Goal: Information Seeking & Learning: Learn about a topic

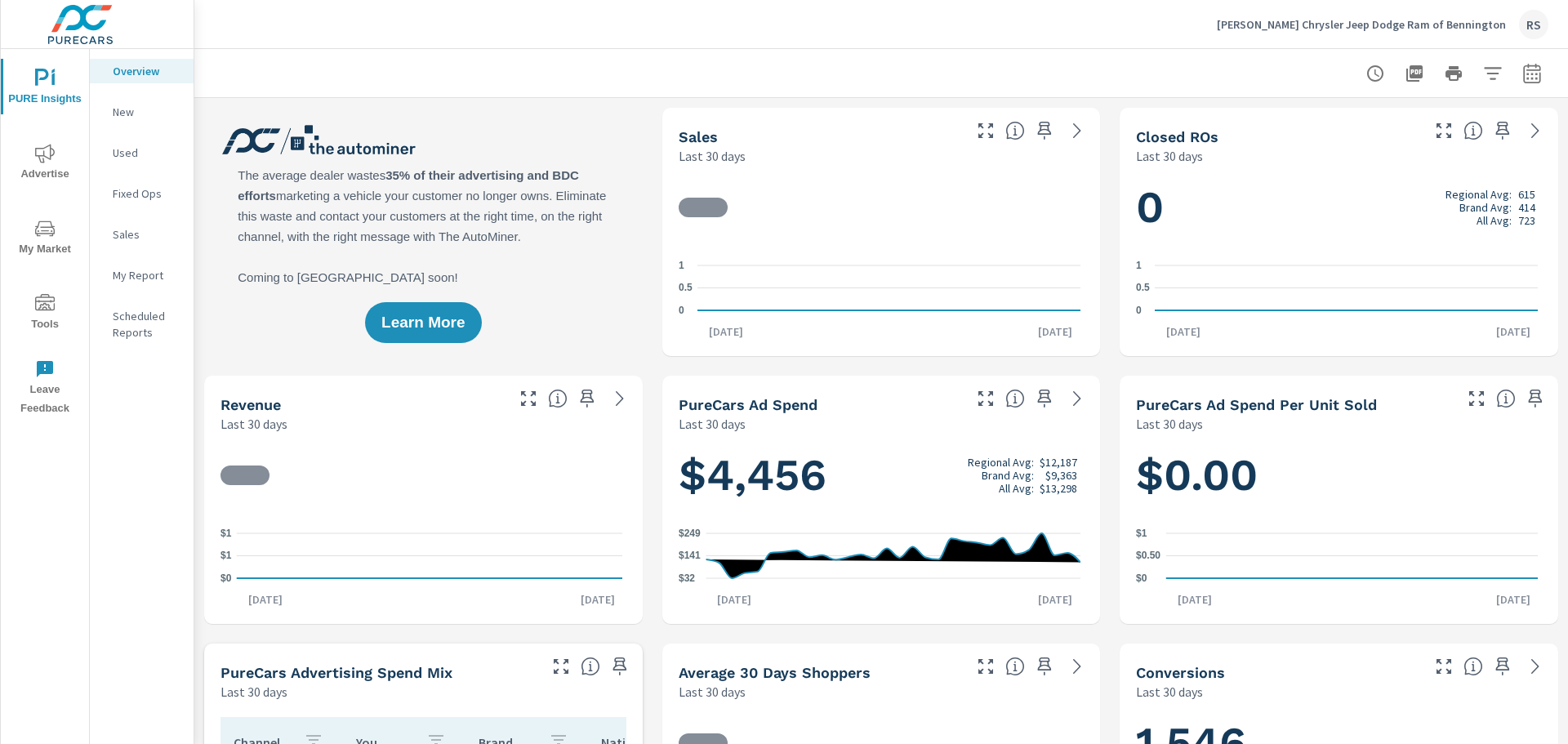
scroll to position [1, 0]
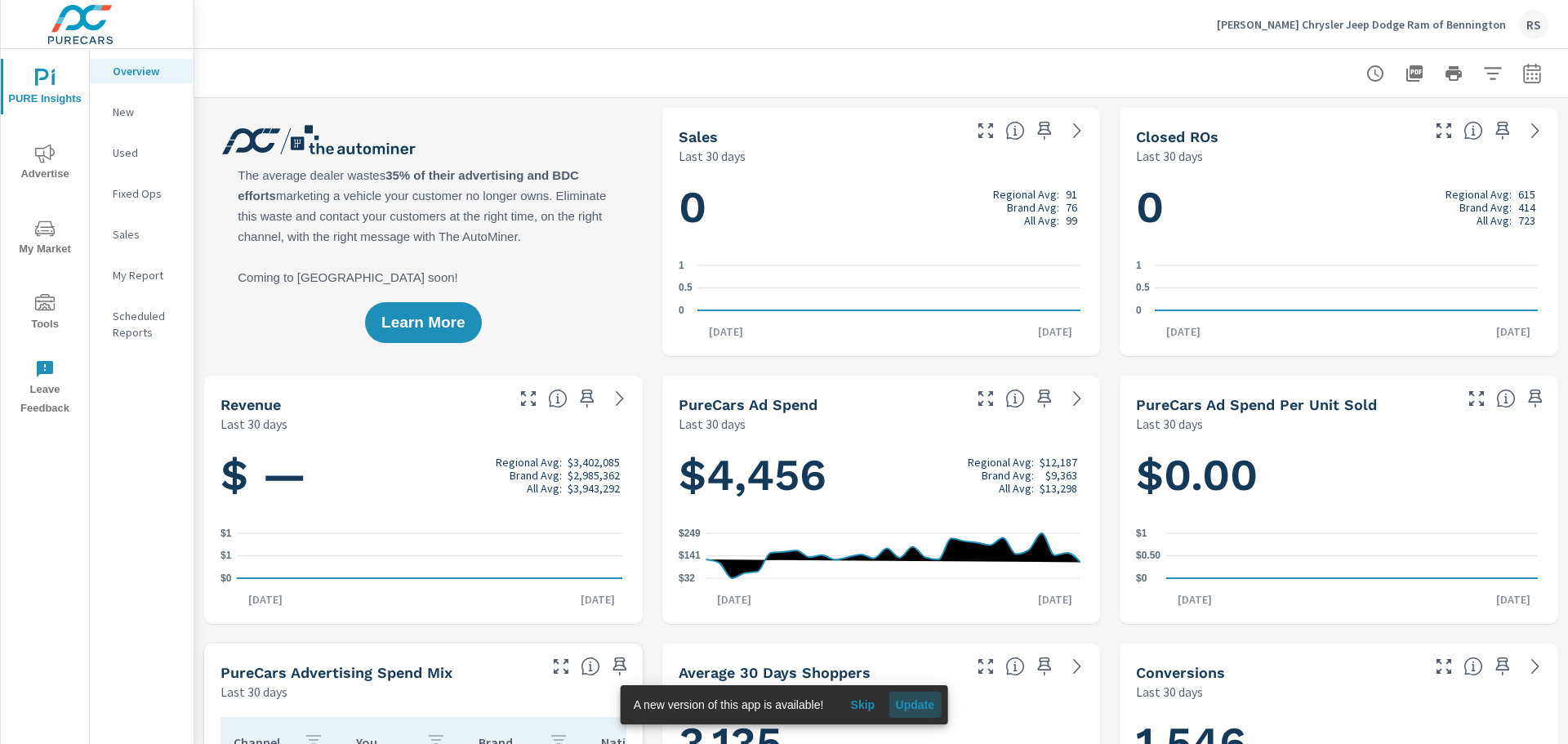
click at [909, 706] on span "Update" at bounding box center [914, 705] width 39 height 15
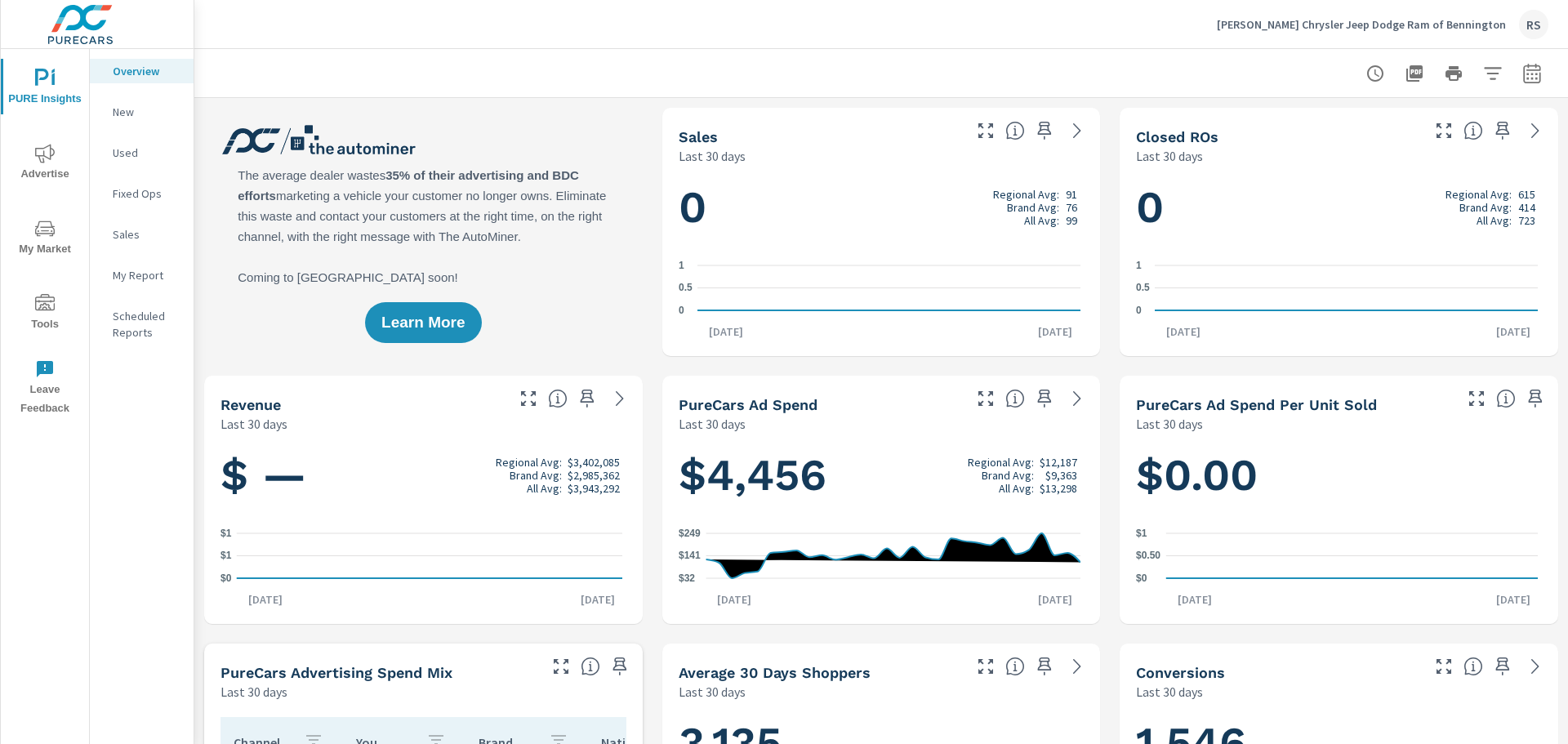
scroll to position [1, 0]
click at [46, 236] on icon "nav menu" at bounding box center [45, 229] width 20 height 20
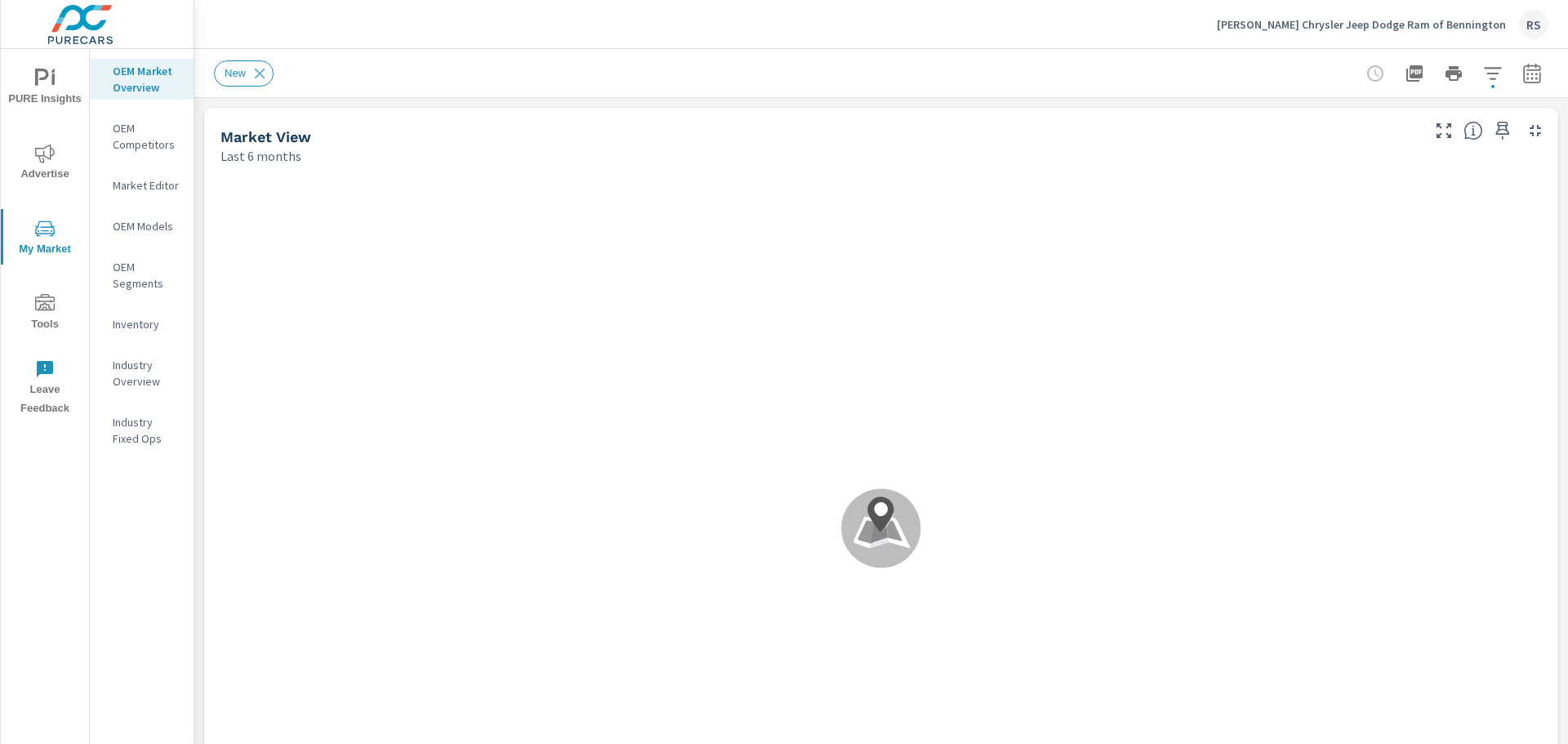
scroll to position [1, 0]
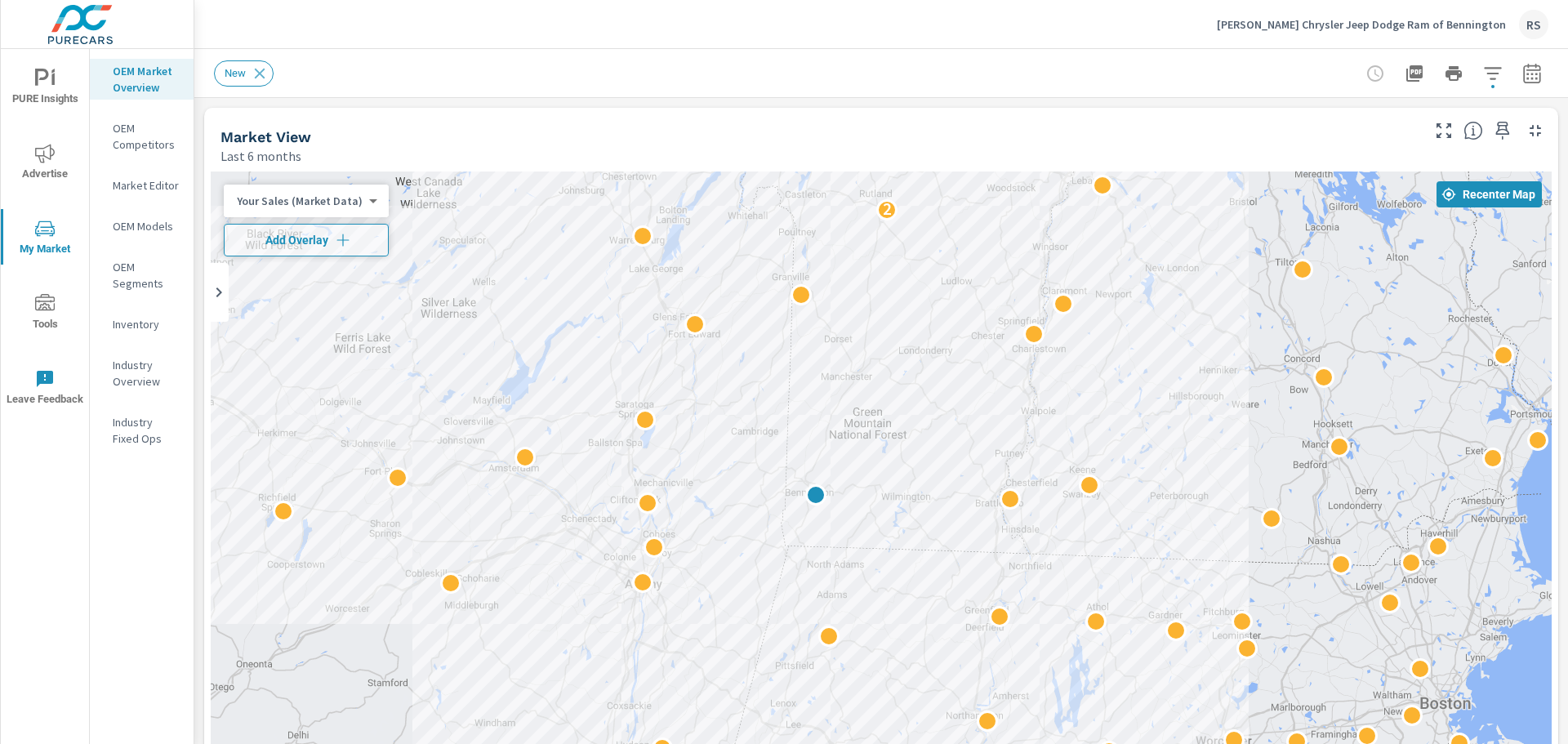
drag, startPoint x: 1080, startPoint y: 521, endPoint x: 920, endPoint y: 501, distance: 161.2
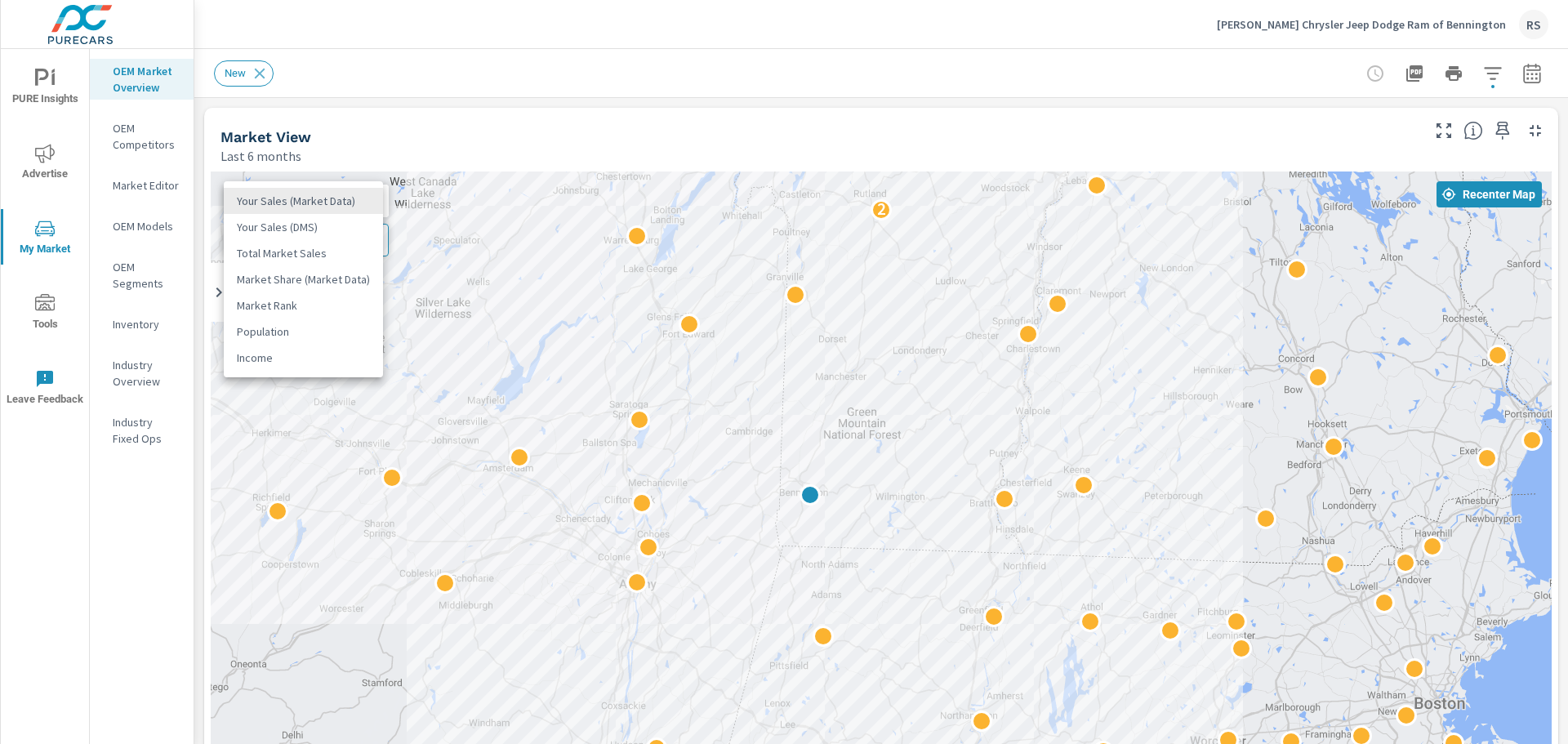
click at [324, 202] on body "PURE Insights Advertise My Market Tools Leave Feedback OEM Market Overview OEM …" at bounding box center [784, 372] width 1568 height 744
click at [270, 309] on li "Market Rank" at bounding box center [303, 305] width 160 height 26
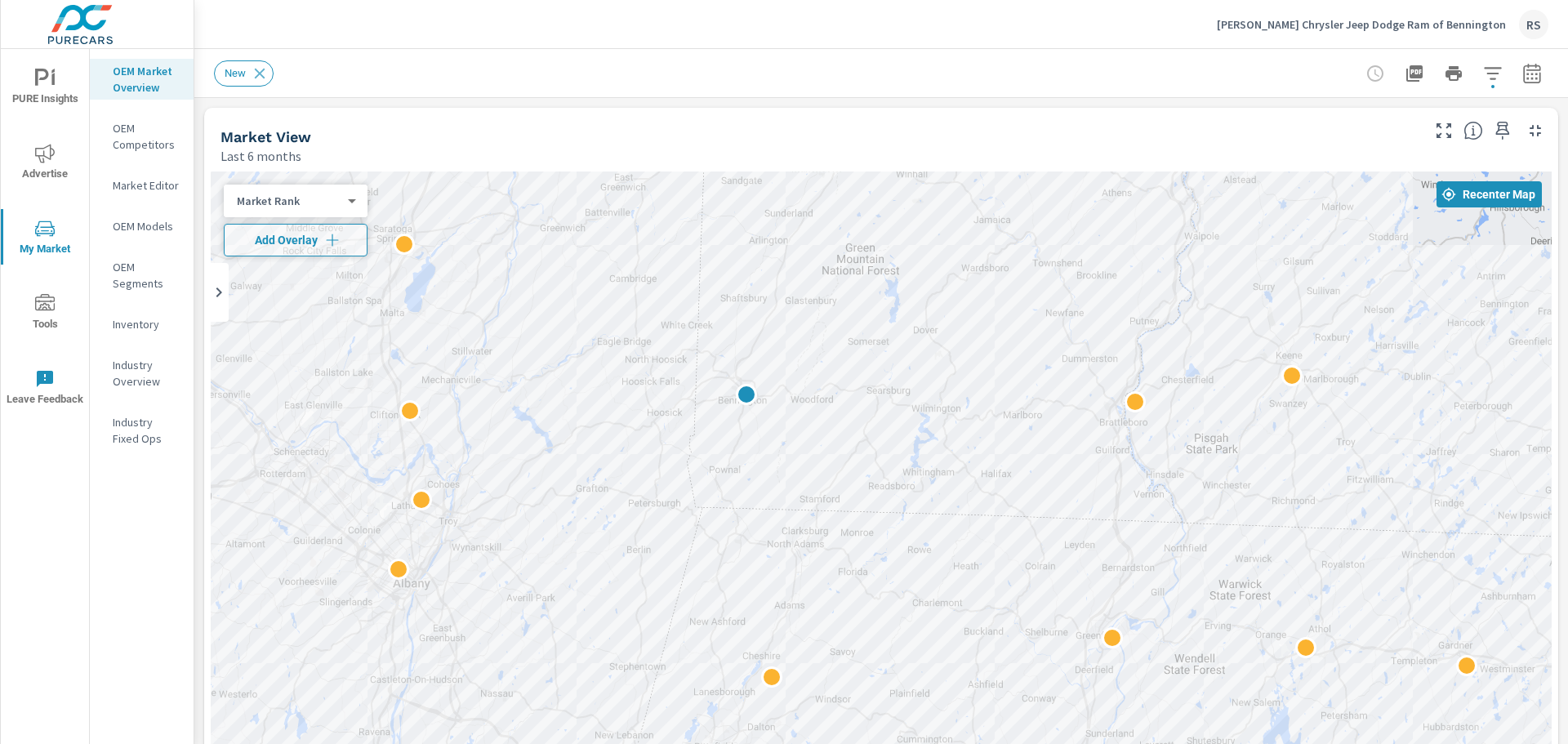
drag, startPoint x: 936, startPoint y: 536, endPoint x: 936, endPoint y: 521, distance: 15.0
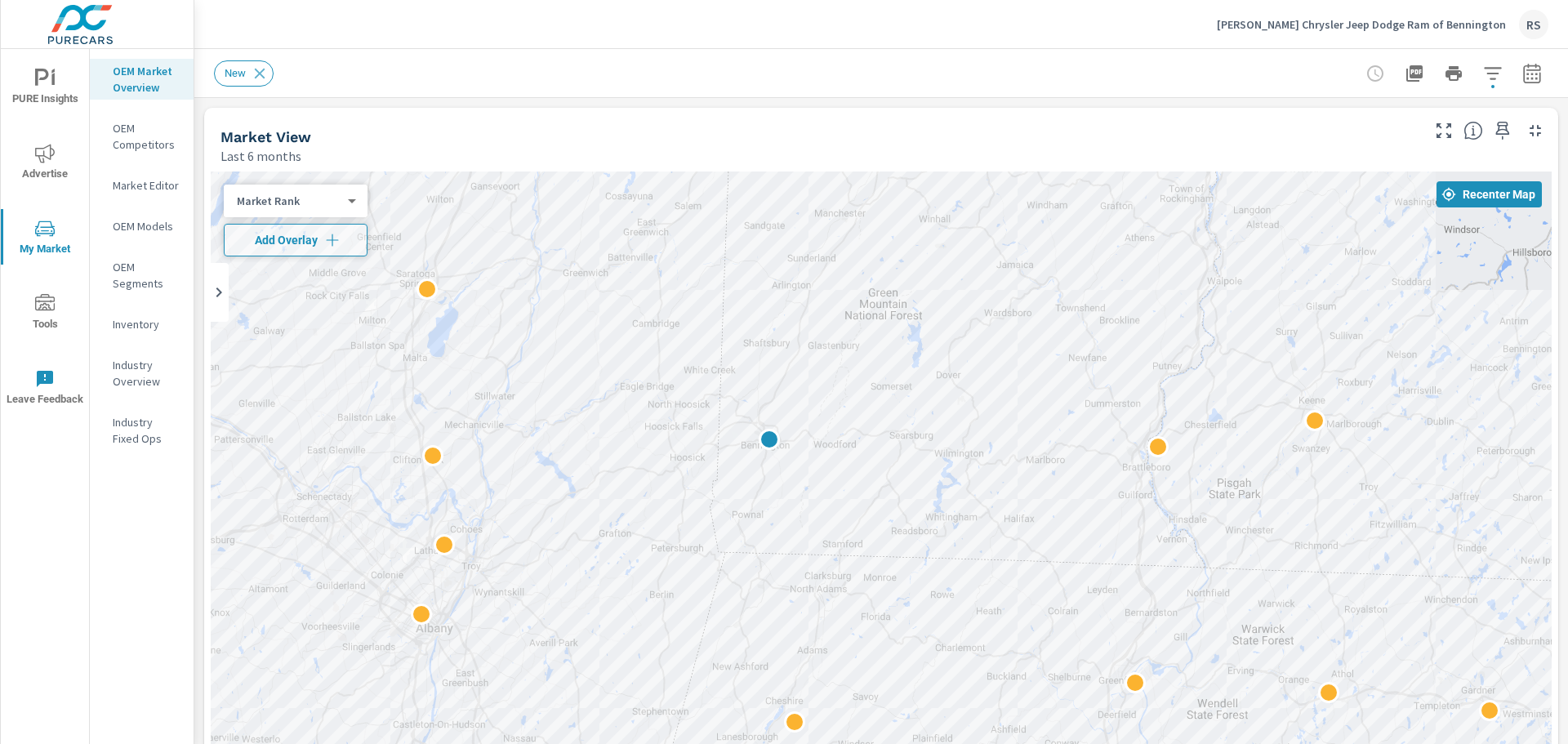
click at [898, 412] on div at bounding box center [882, 503] width 1341 height 663
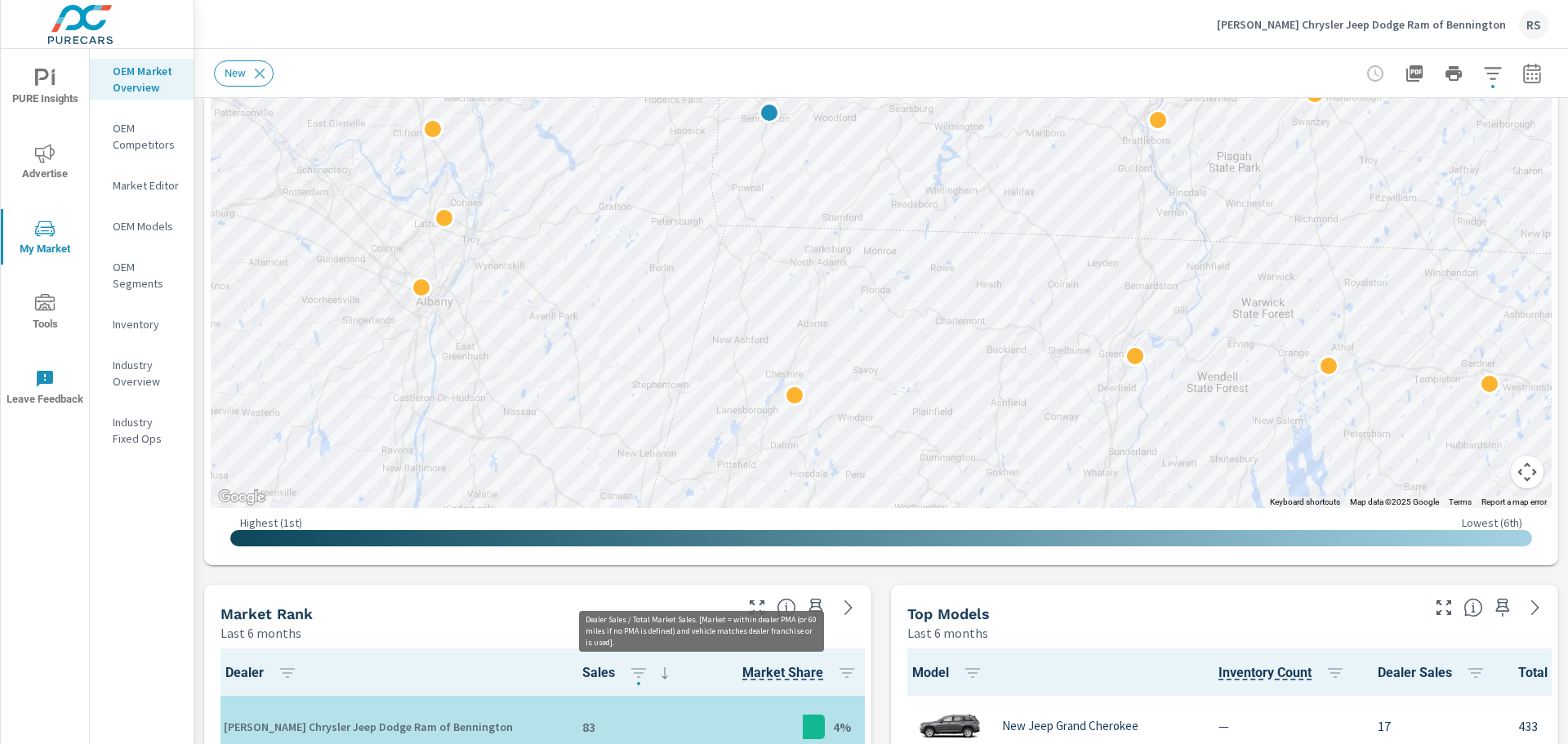
scroll to position [965, 0]
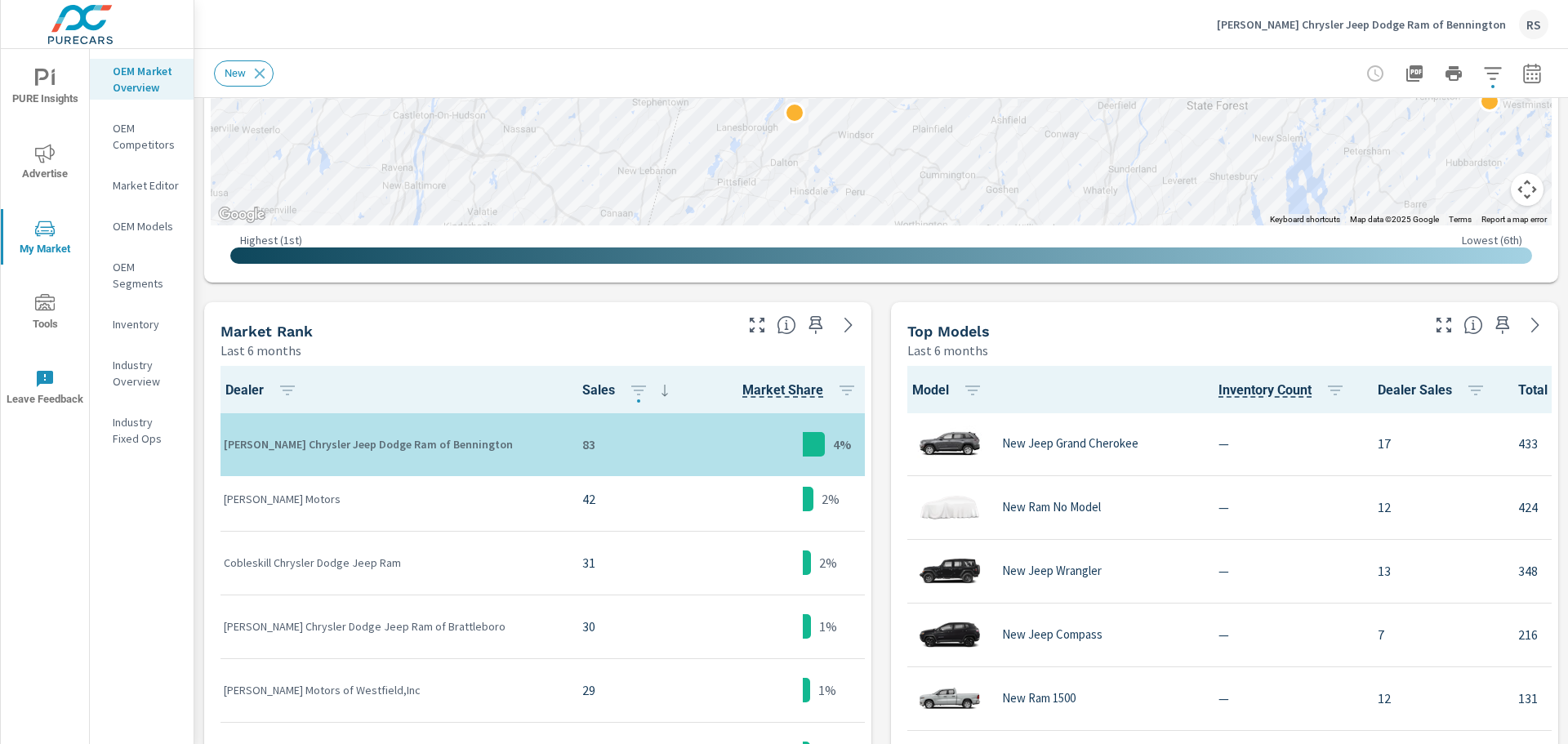
scroll to position [654, 0]
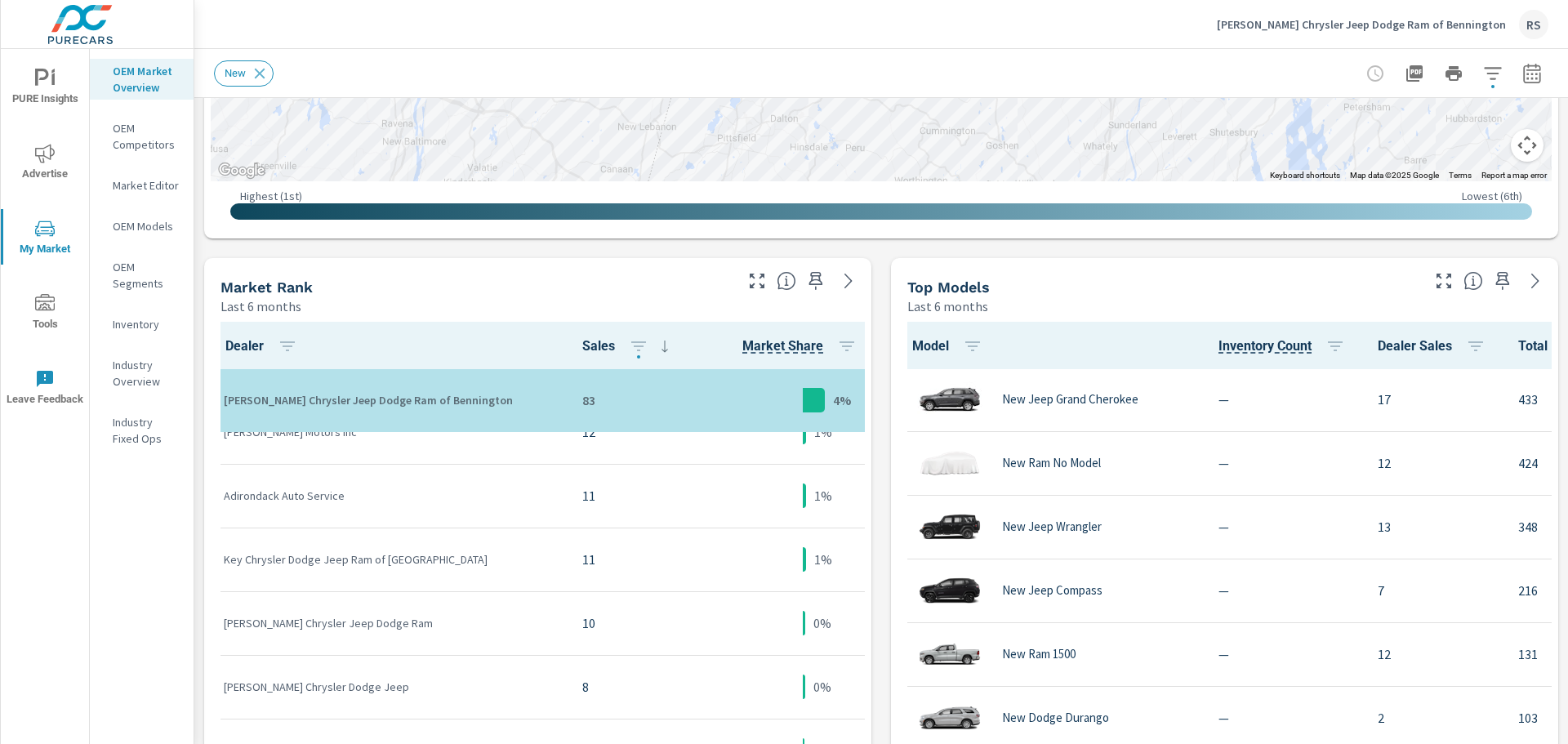
scroll to position [1618, 0]
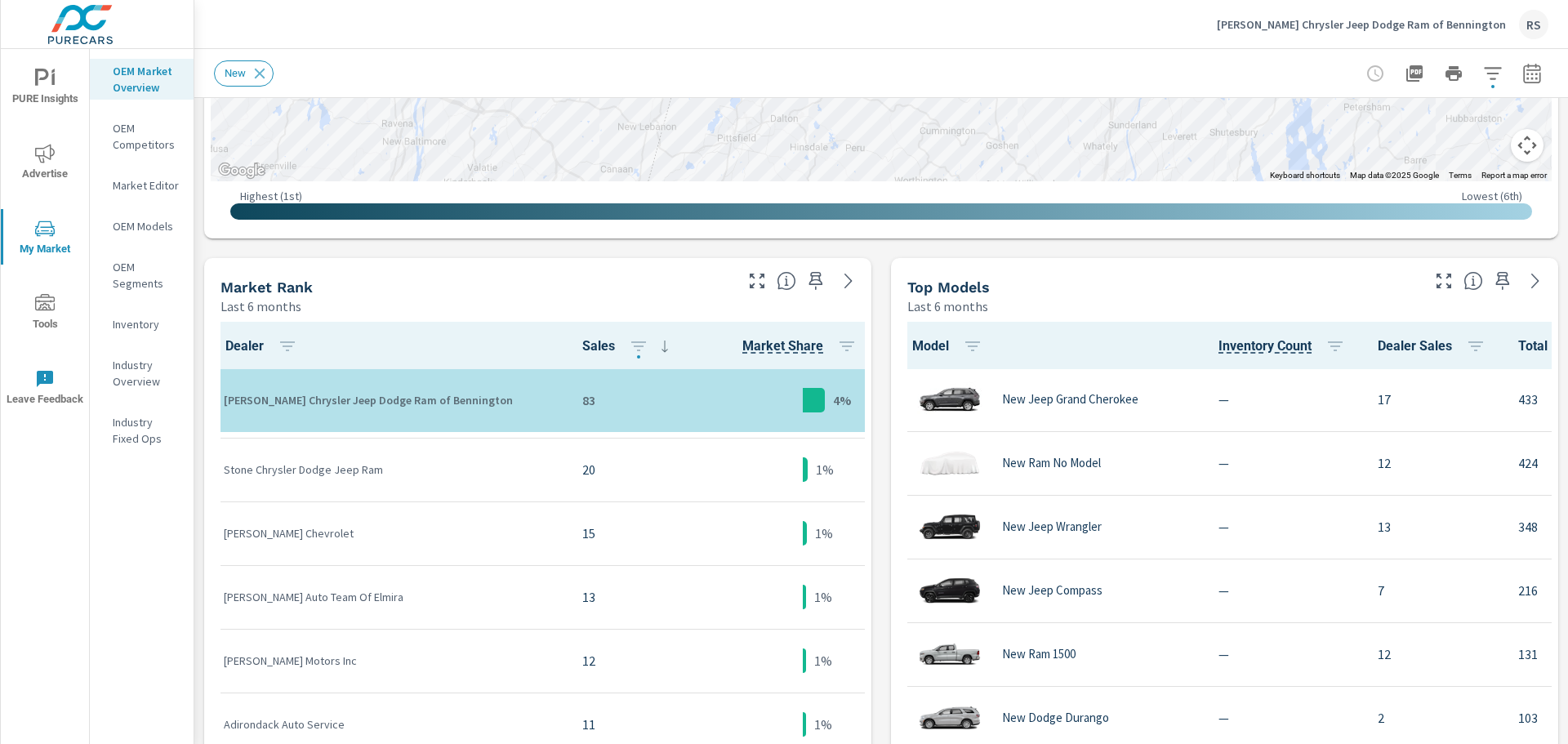
scroll to position [1373, 0]
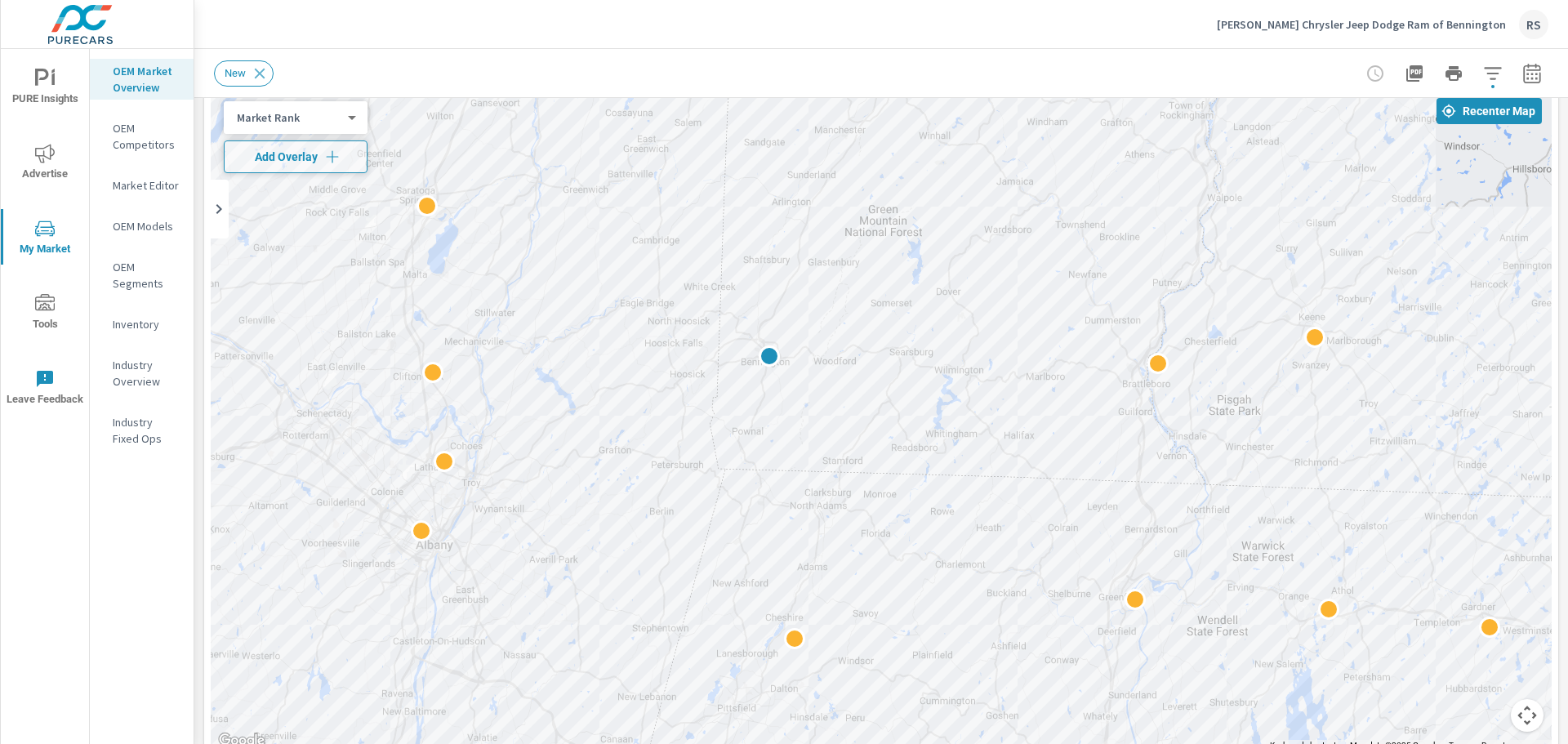
scroll to position [59, 0]
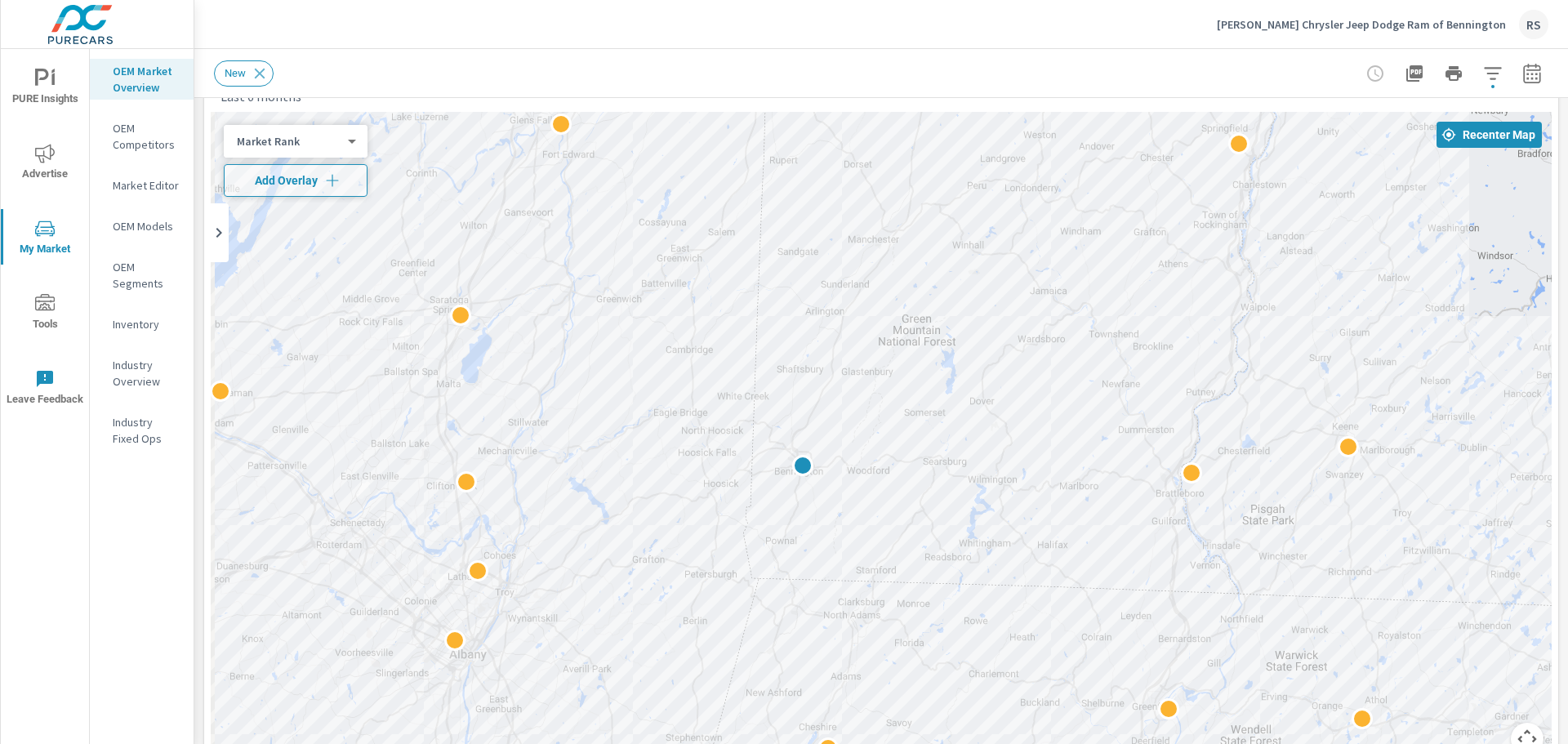
drag, startPoint x: 924, startPoint y: 341, endPoint x: 935, endPoint y: 384, distance: 44.4
click at [935, 384] on div at bounding box center [882, 443] width 1341 height 663
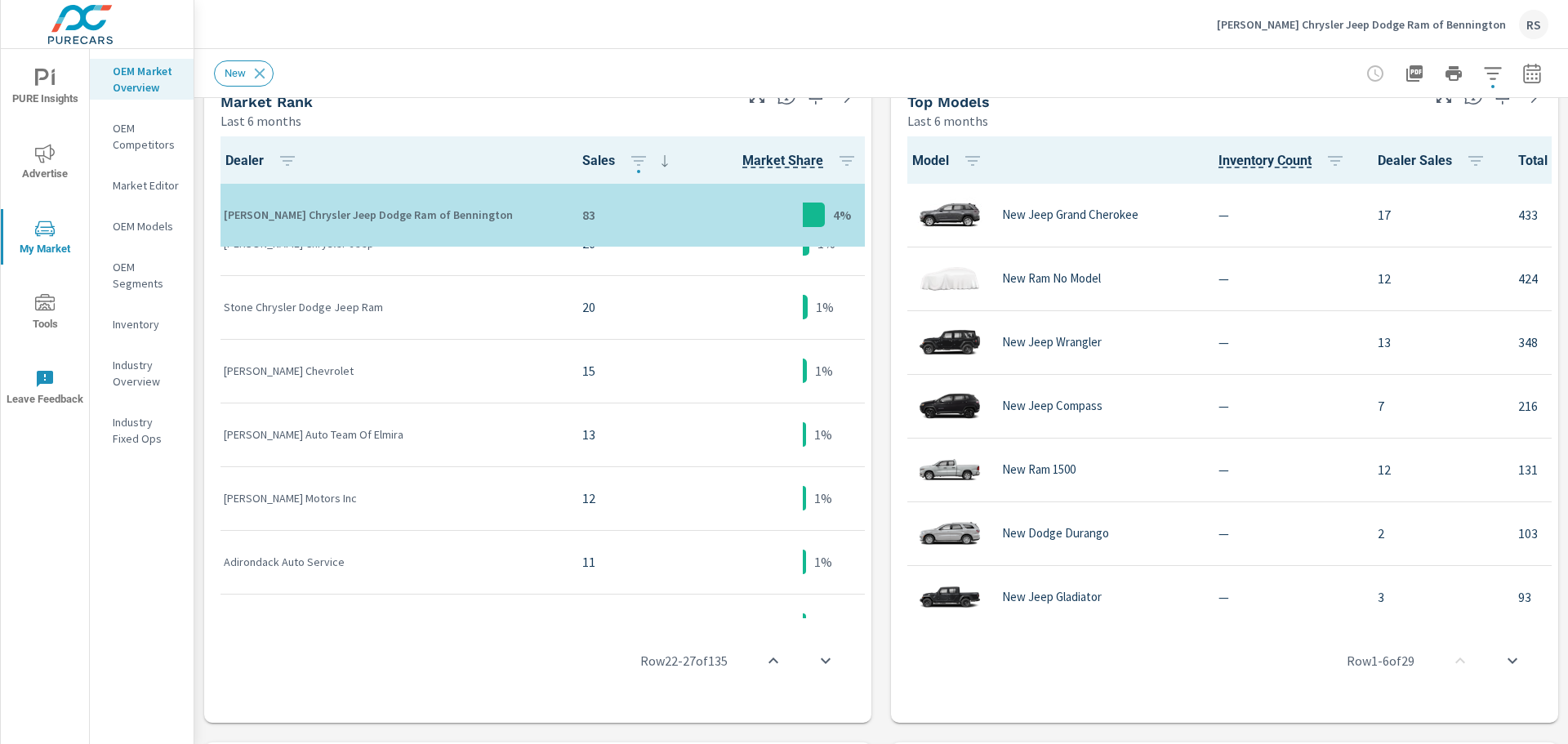
scroll to position [793, 0]
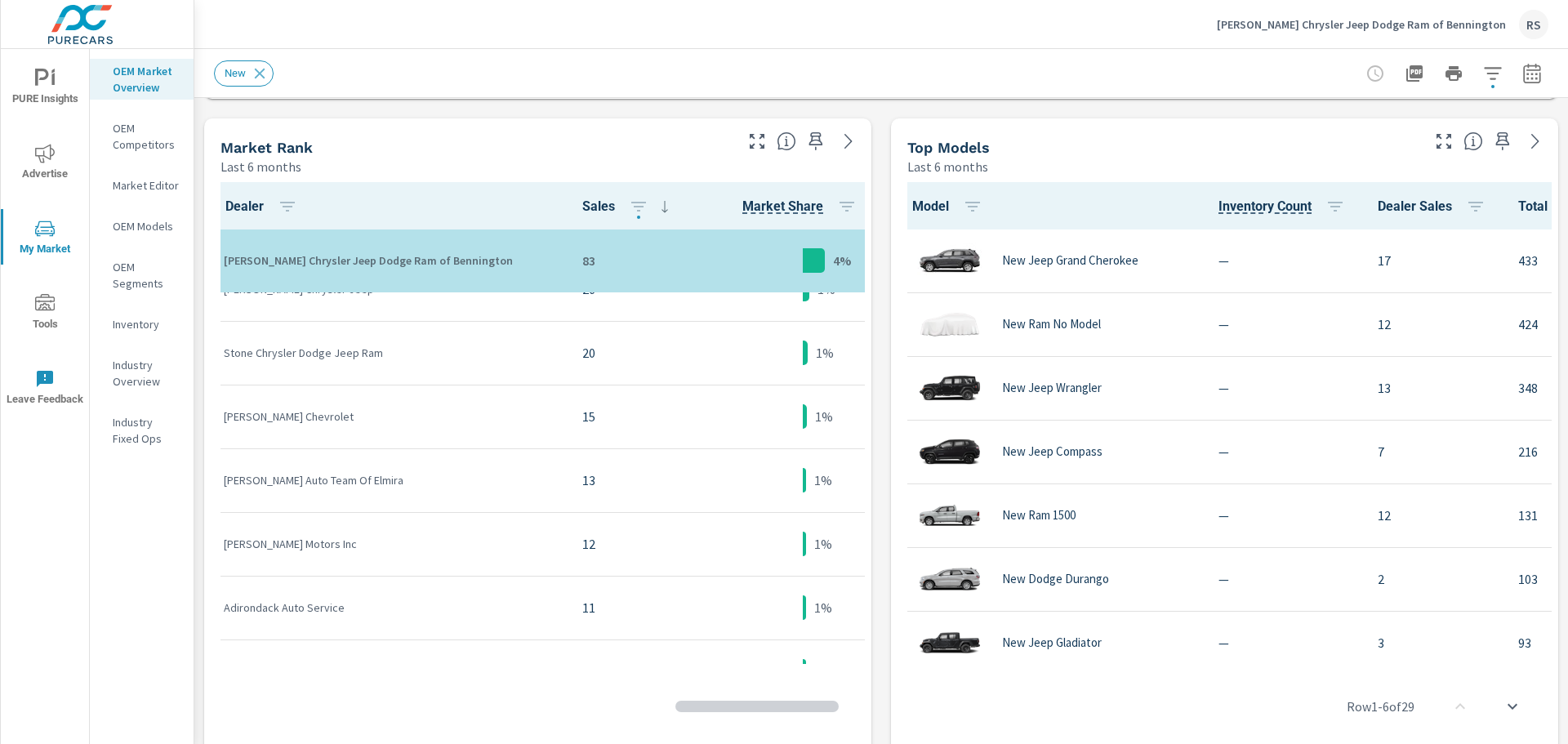
scroll to position [1455, 0]
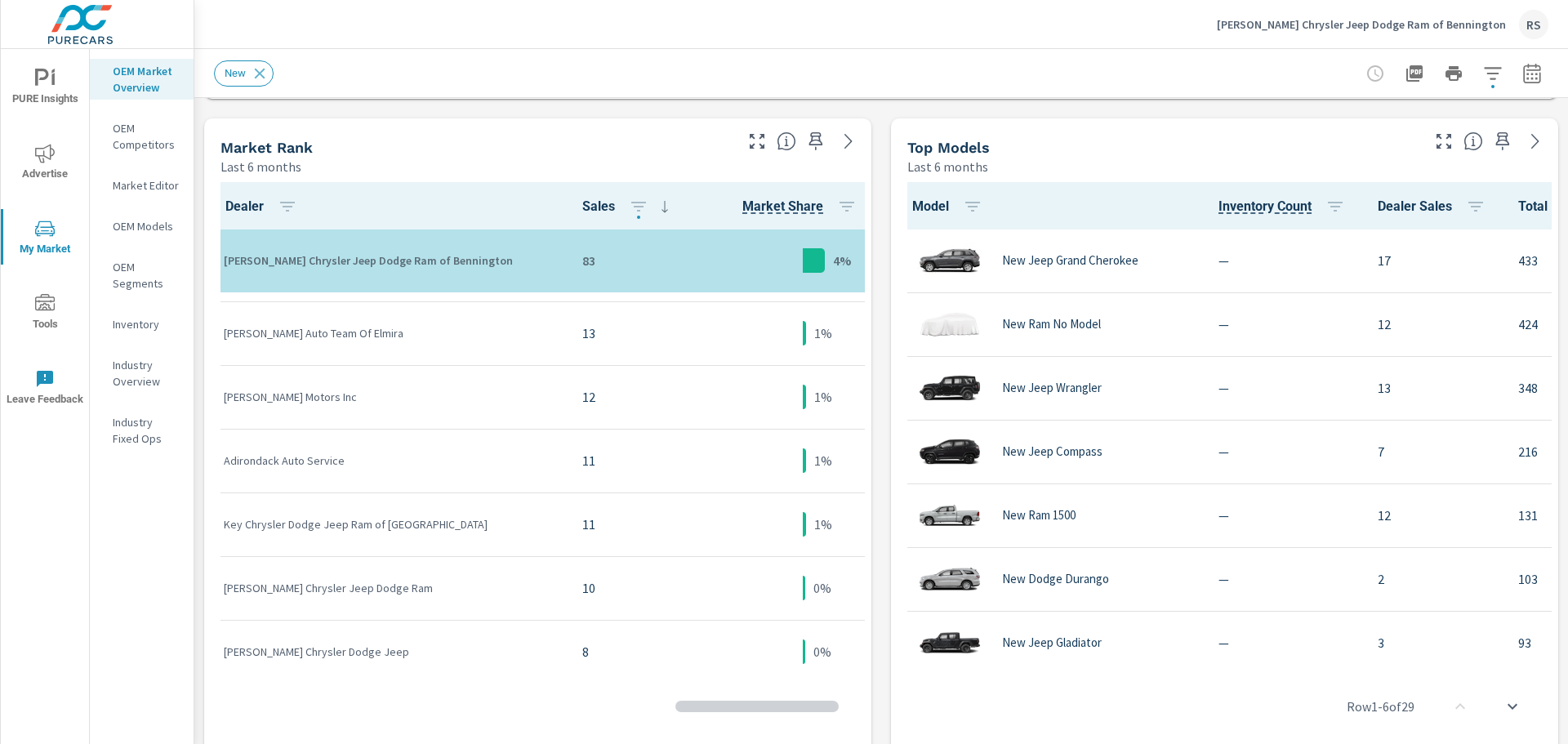
scroll to position [1529, 0]
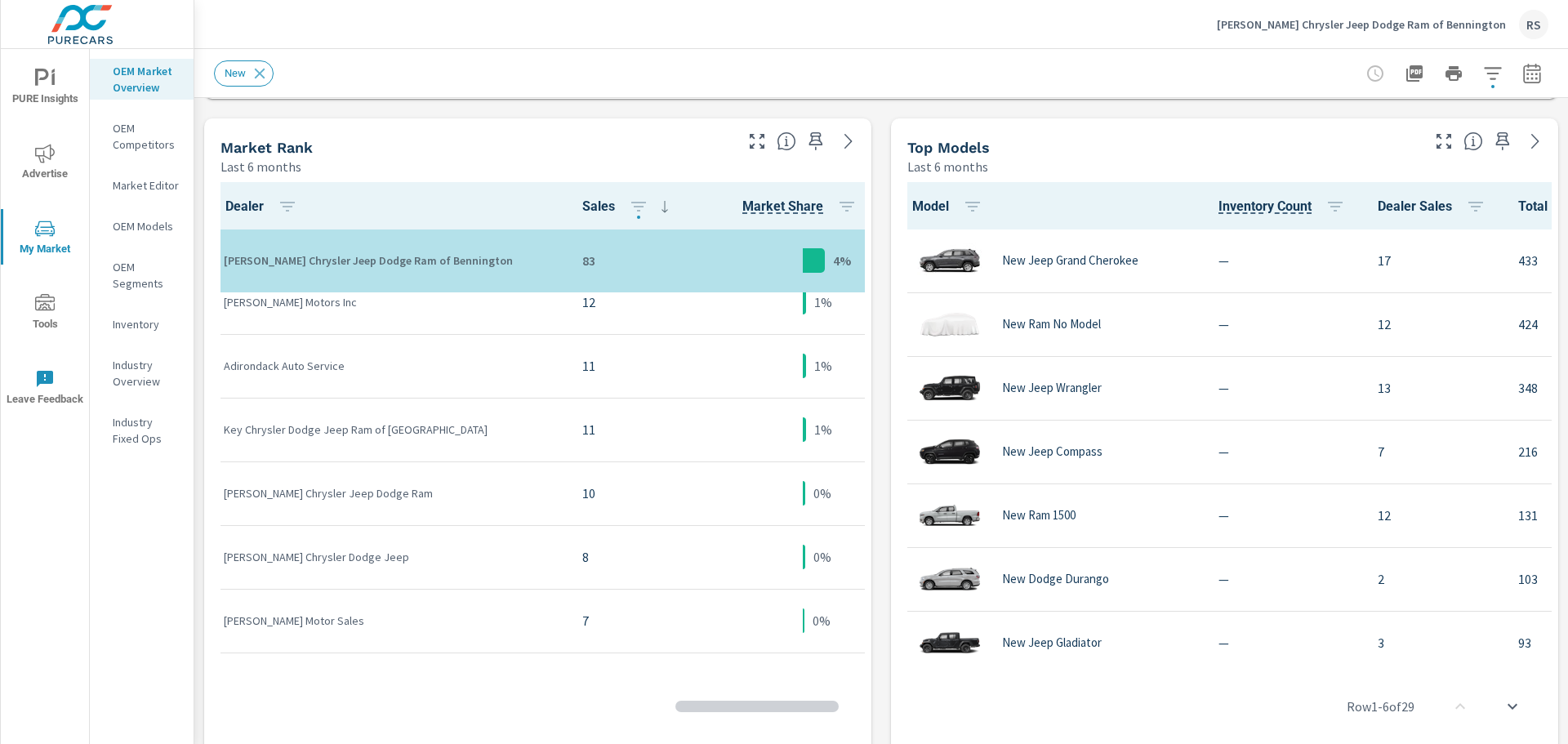
scroll to position [1625, 0]
